Goal: Task Accomplishment & Management: Manage account settings

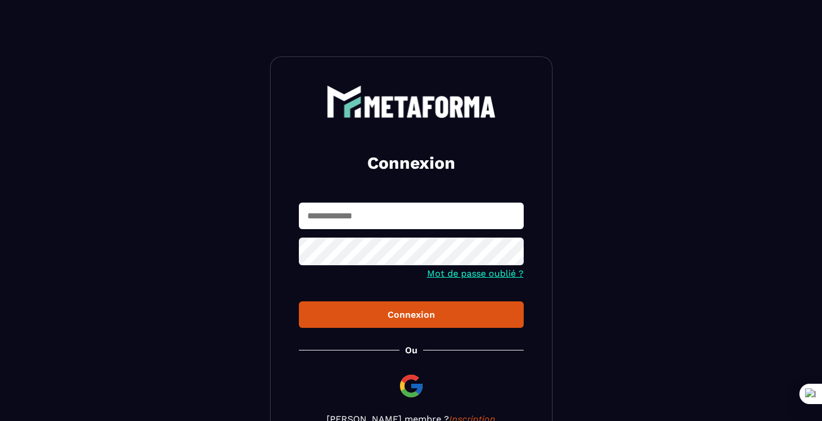
click at [359, 210] on input "text" at bounding box center [411, 216] width 225 height 27
type input "*"
click at [299, 302] on button "Connexion" at bounding box center [411, 315] width 225 height 27
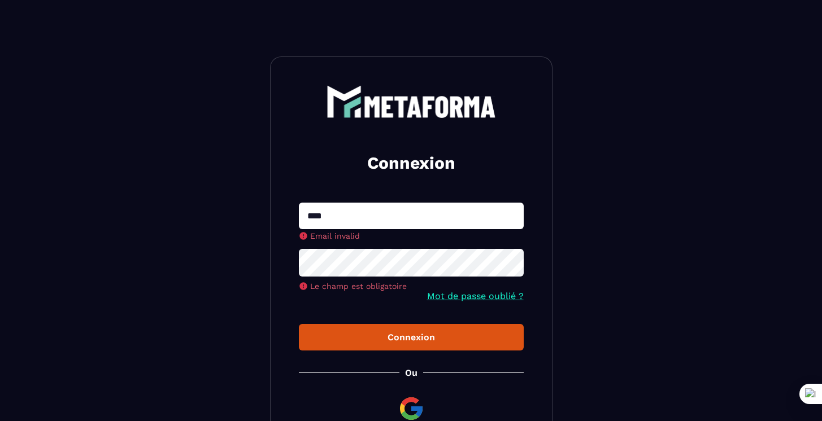
click at [299, 324] on button "Connexion" at bounding box center [411, 337] width 225 height 27
type input "**********"
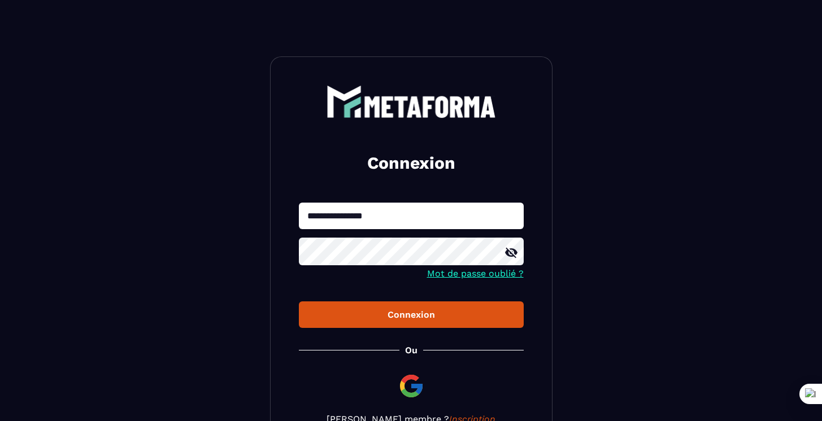
click at [299, 302] on button "Connexion" at bounding box center [411, 315] width 225 height 27
